Goal: Task Accomplishment & Management: Use online tool/utility

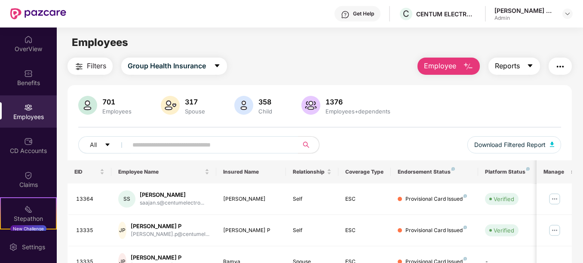
click at [526, 68] on button "Reports" at bounding box center [514, 66] width 52 height 17
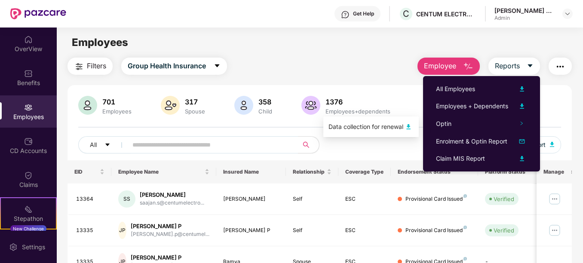
click at [409, 123] on img at bounding box center [408, 127] width 10 height 10
